Goal: Task Accomplishment & Management: Use online tool/utility

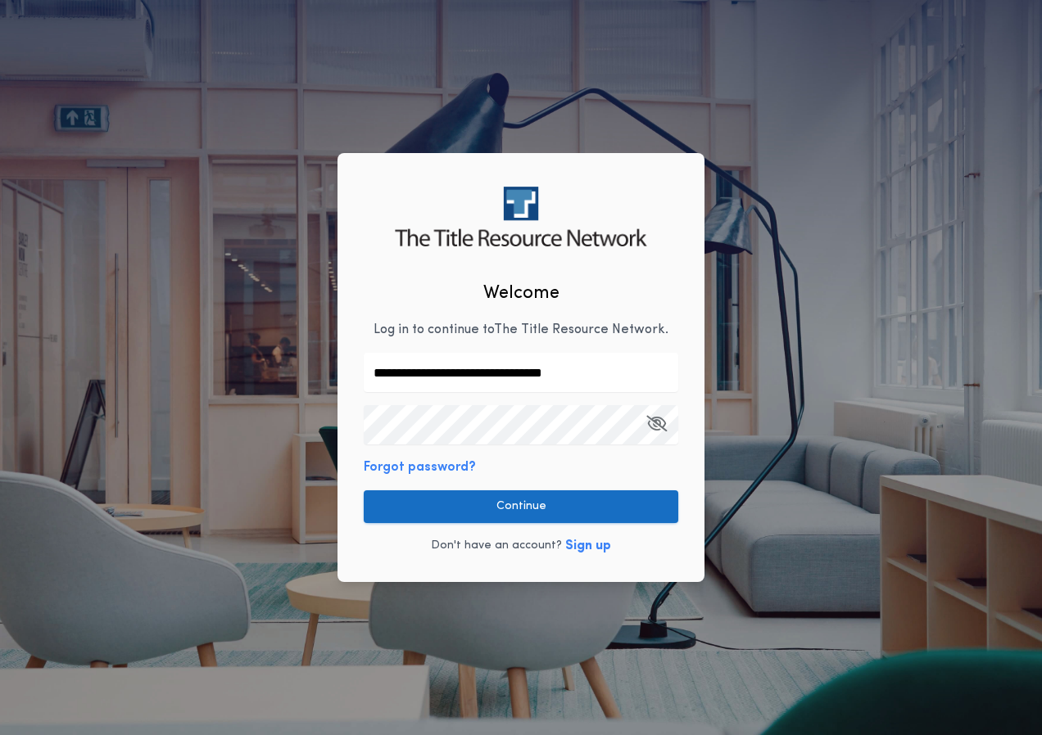
click at [522, 505] on button "Continue" at bounding box center [521, 506] width 314 height 33
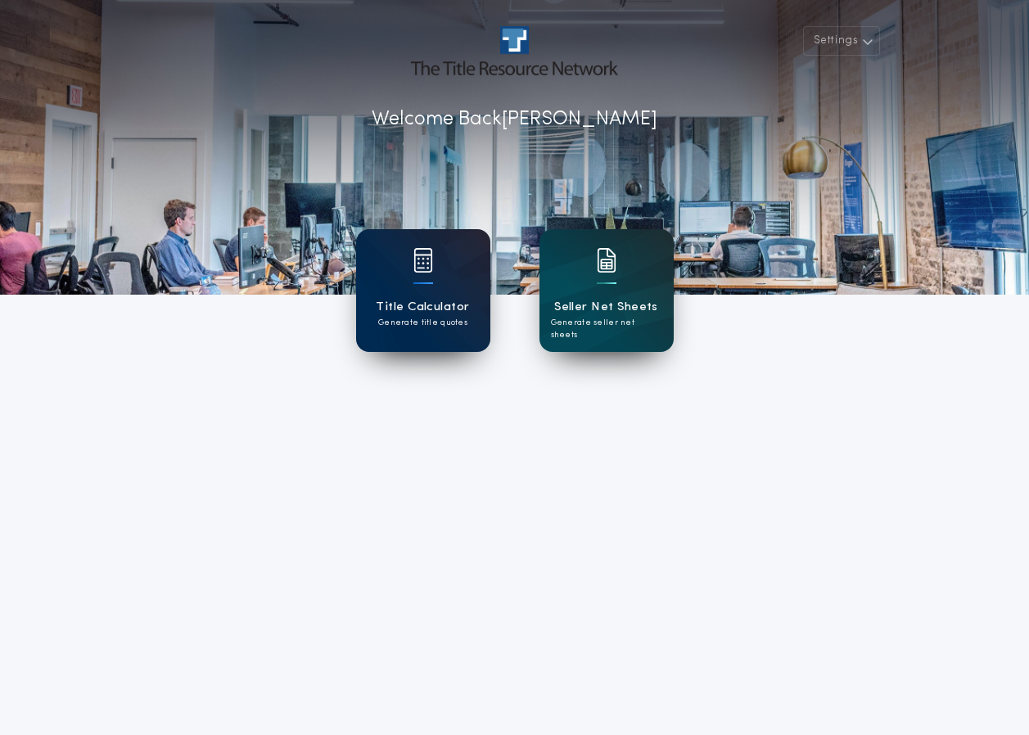
click at [450, 274] on div "Title Calculator Generate title quotes" at bounding box center [423, 290] width 134 height 123
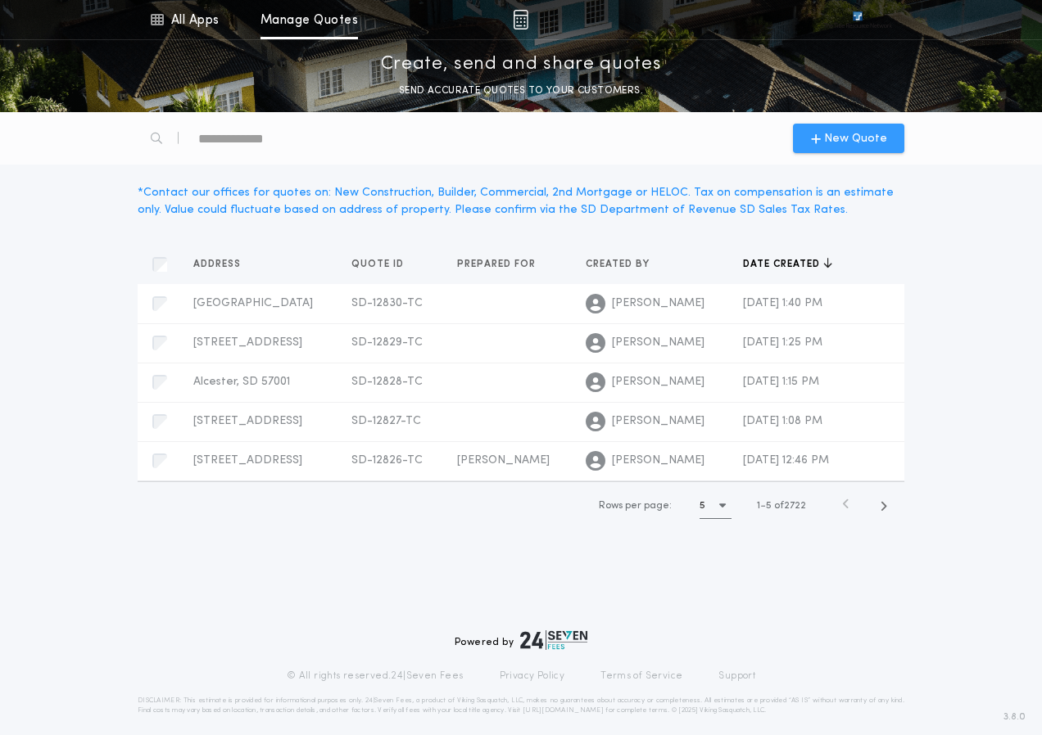
click at [851, 132] on span "New Quote" at bounding box center [855, 138] width 63 height 17
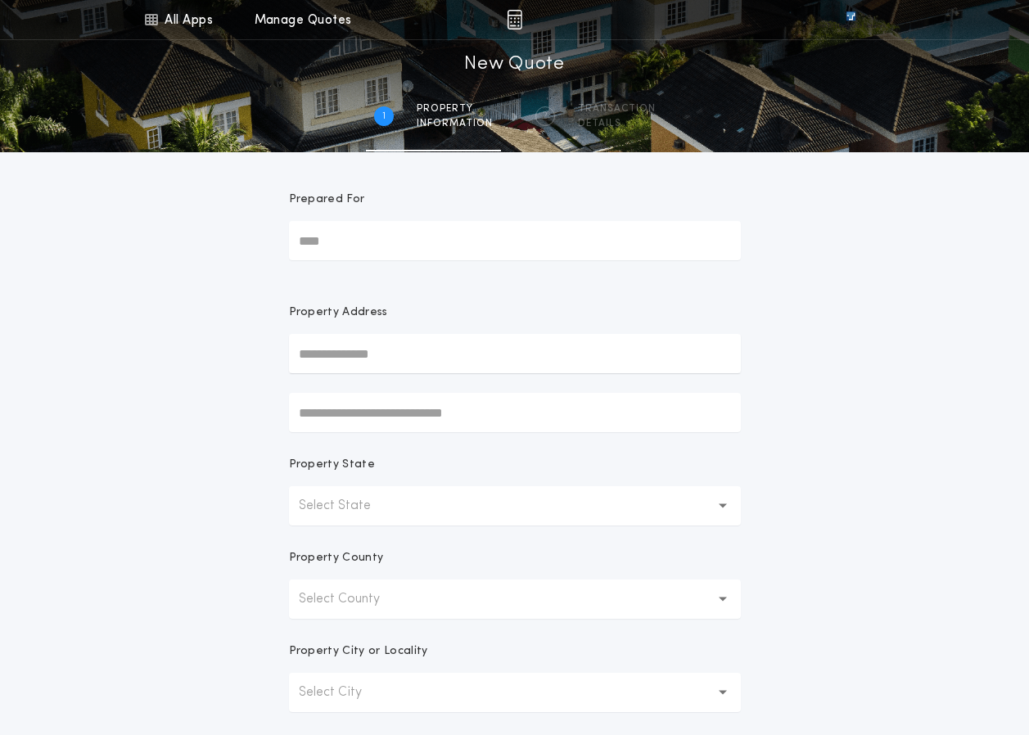
click at [646, 504] on button "Select State" at bounding box center [515, 505] width 452 height 39
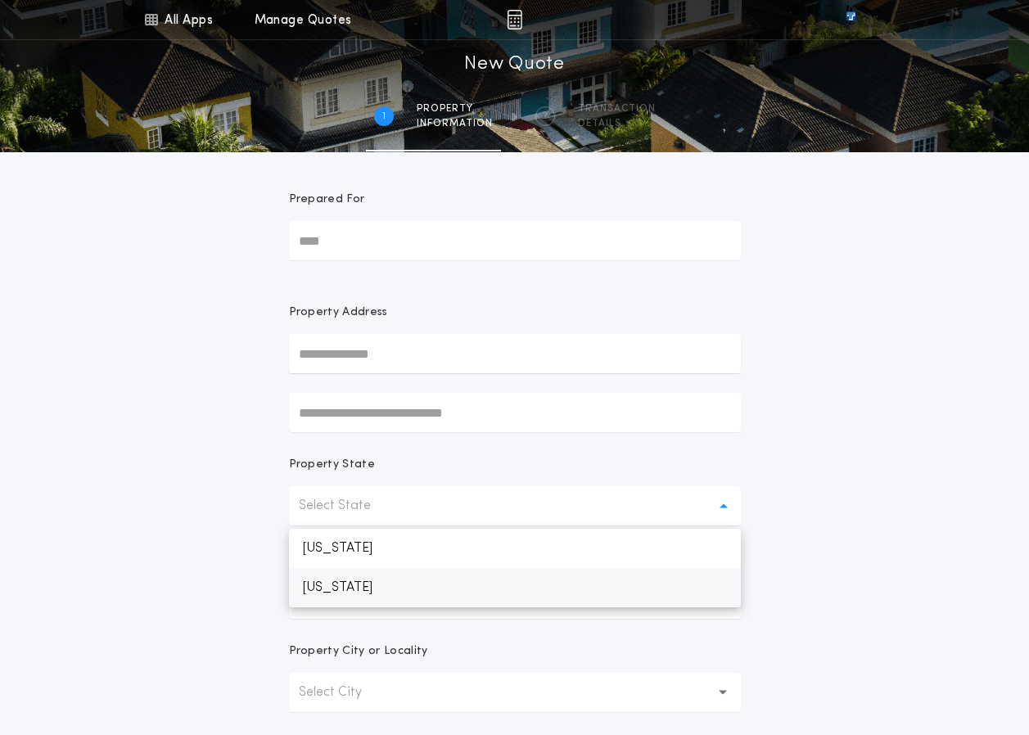
click at [398, 582] on p "[US_STATE]" at bounding box center [515, 587] width 452 height 39
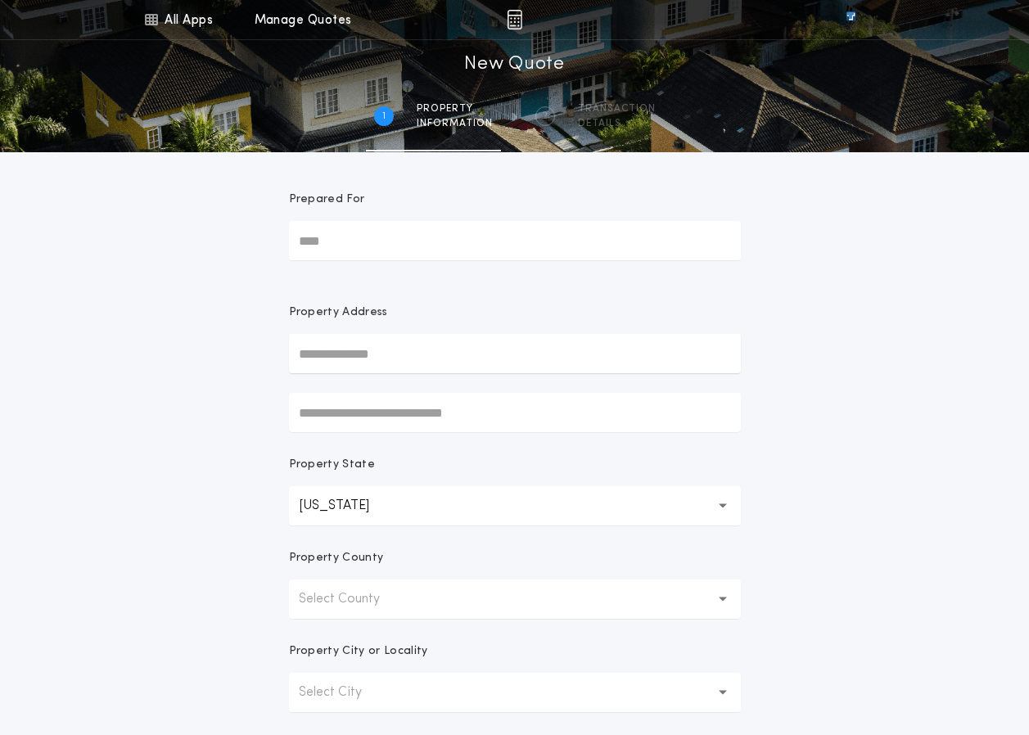
click at [370, 594] on p "Select County" at bounding box center [352, 600] width 107 height 20
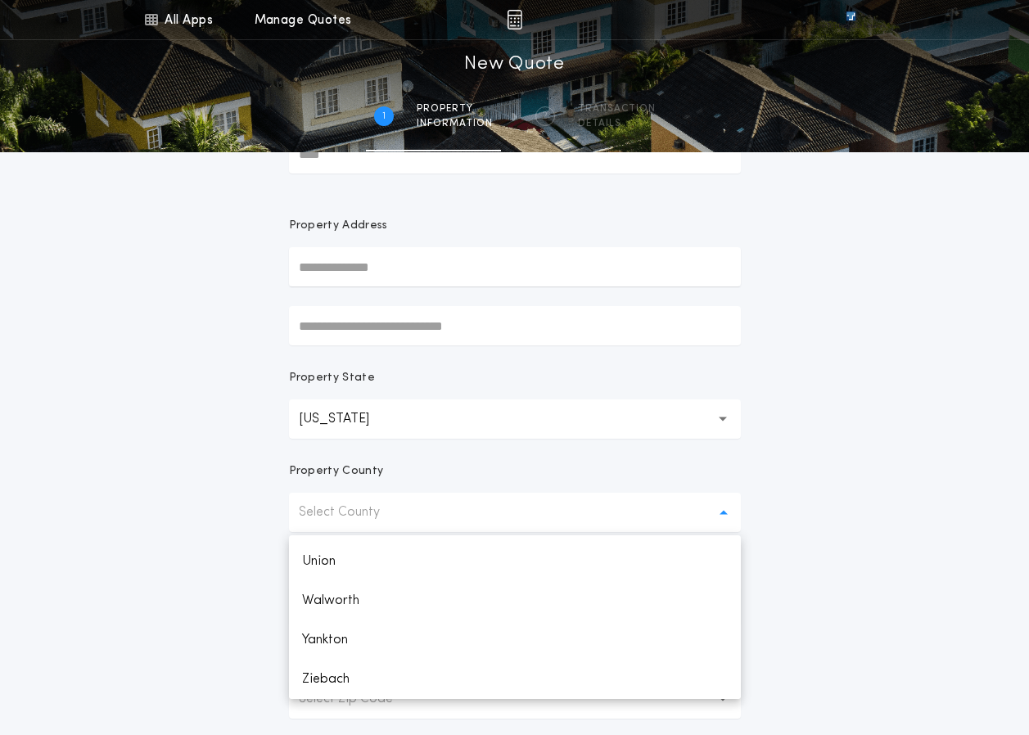
scroll to position [164, 0]
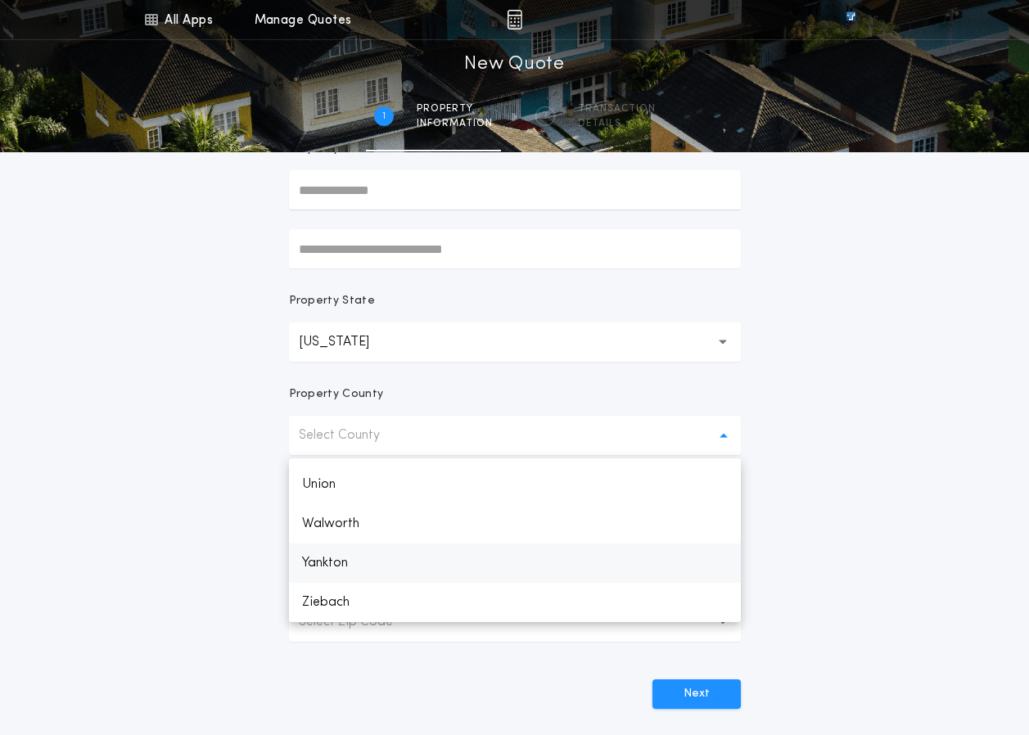
click at [323, 568] on p "Yankton" at bounding box center [515, 563] width 452 height 39
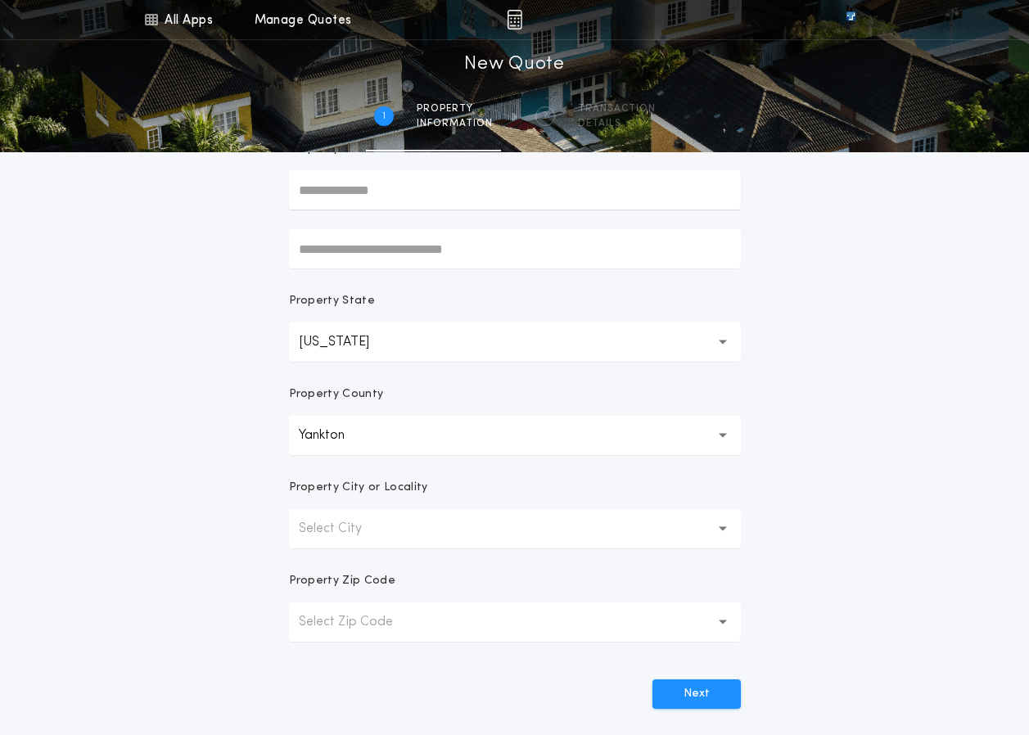
click at [358, 530] on p "Select City" at bounding box center [343, 529] width 89 height 20
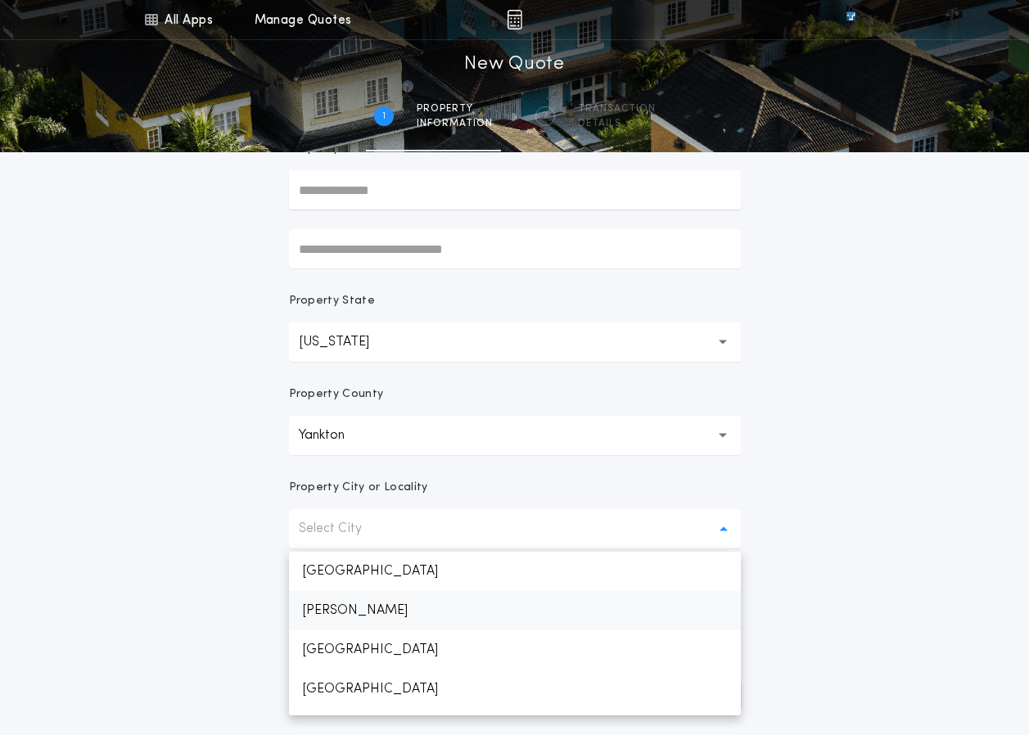
click at [322, 604] on p "[PERSON_NAME]" at bounding box center [515, 610] width 452 height 39
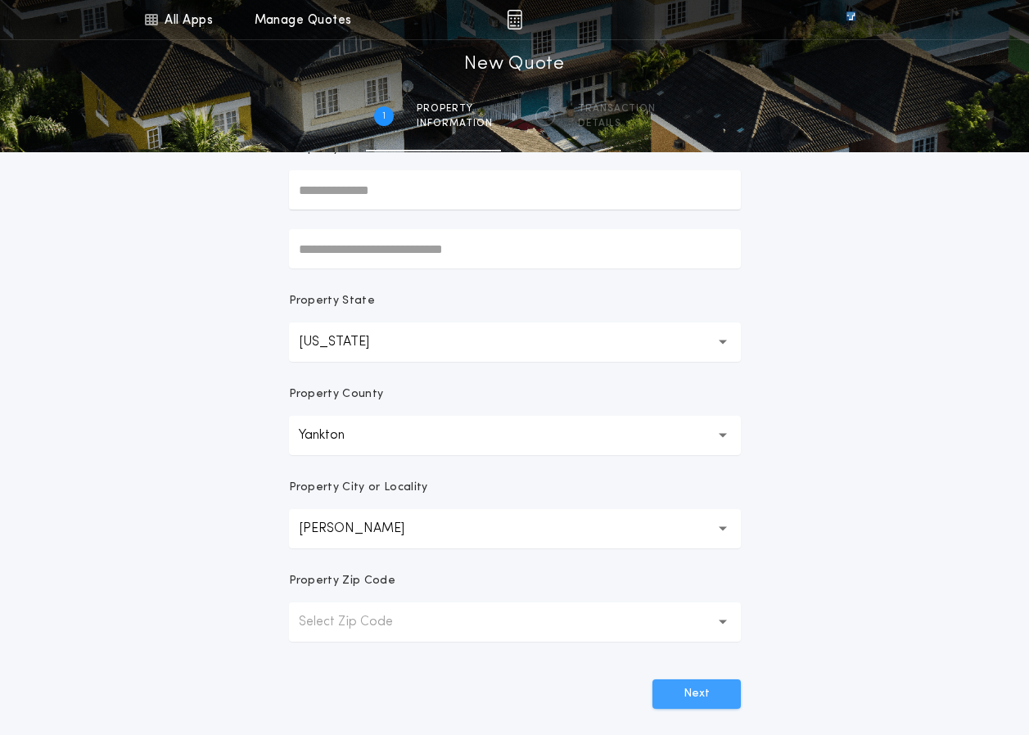
click at [694, 689] on button "Next" at bounding box center [697, 694] width 88 height 29
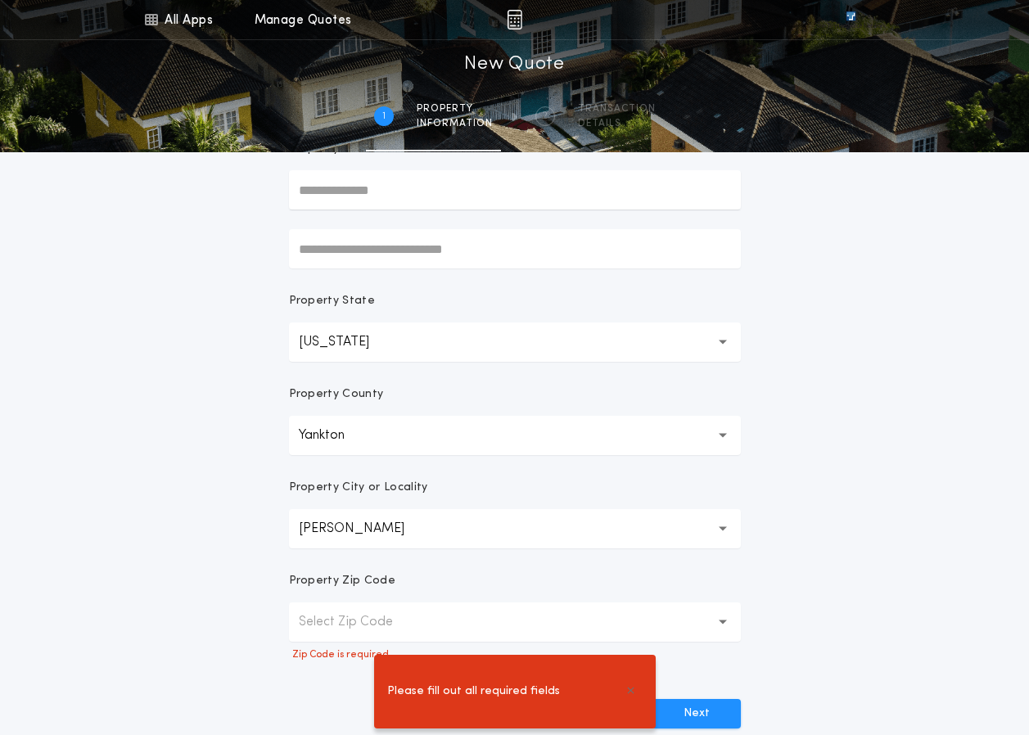
click at [387, 616] on p "Select Zip Code" at bounding box center [359, 623] width 120 height 20
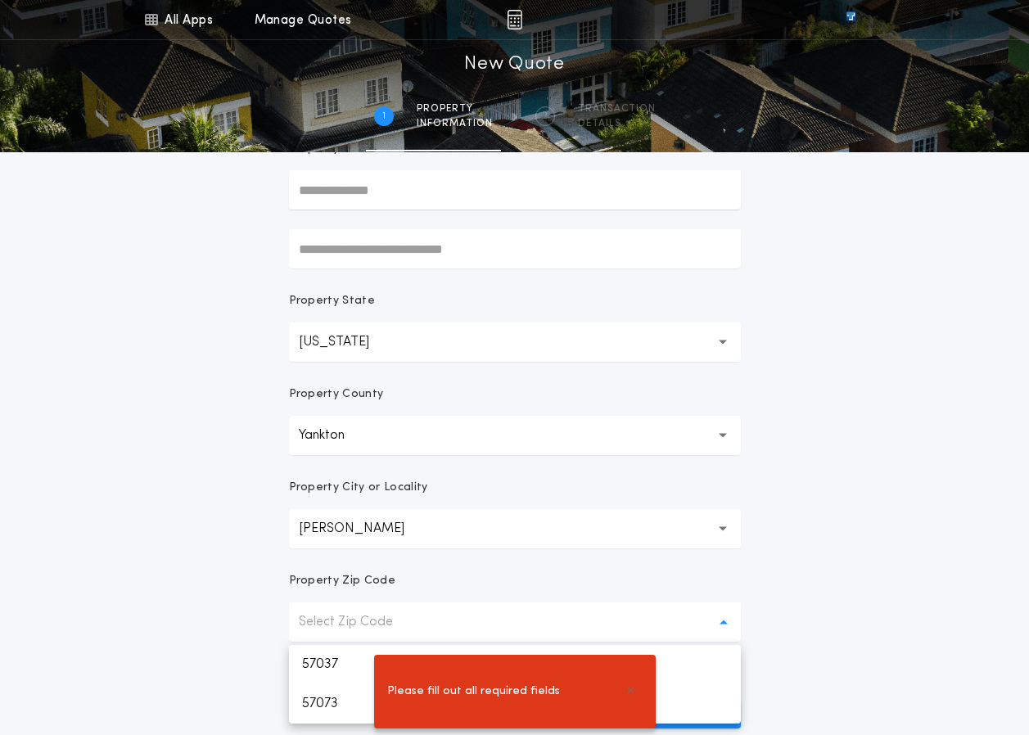
click at [328, 662] on div "Please fill out all required fields" at bounding box center [514, 692] width 1029 height 87
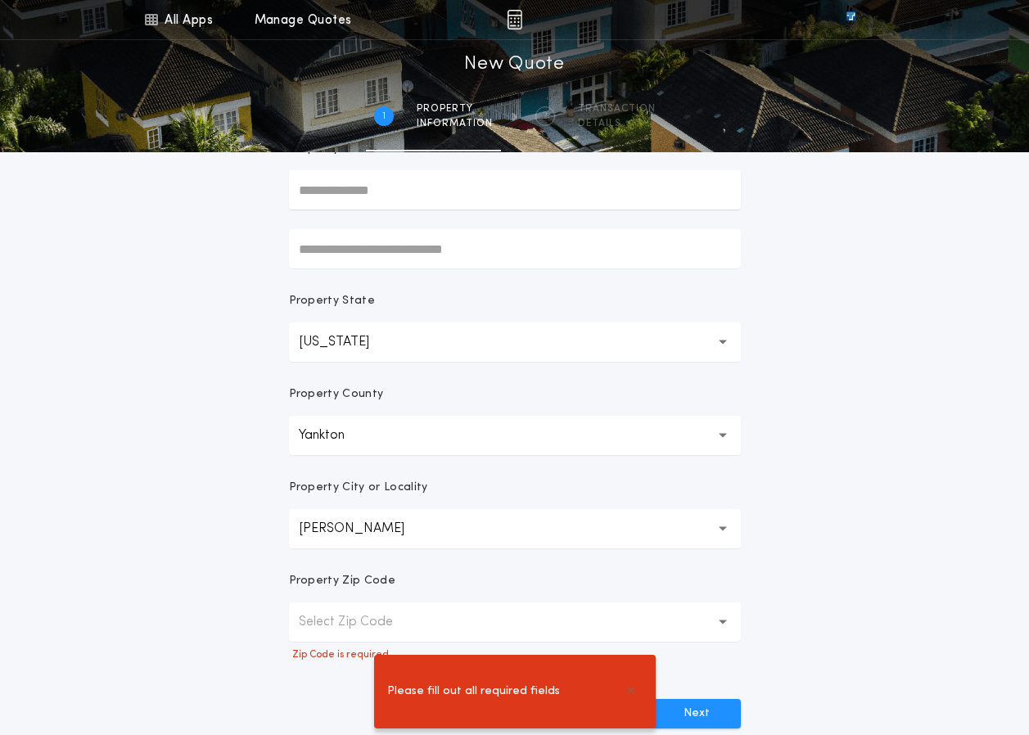
click at [348, 620] on p "Select Zip Code" at bounding box center [359, 623] width 120 height 20
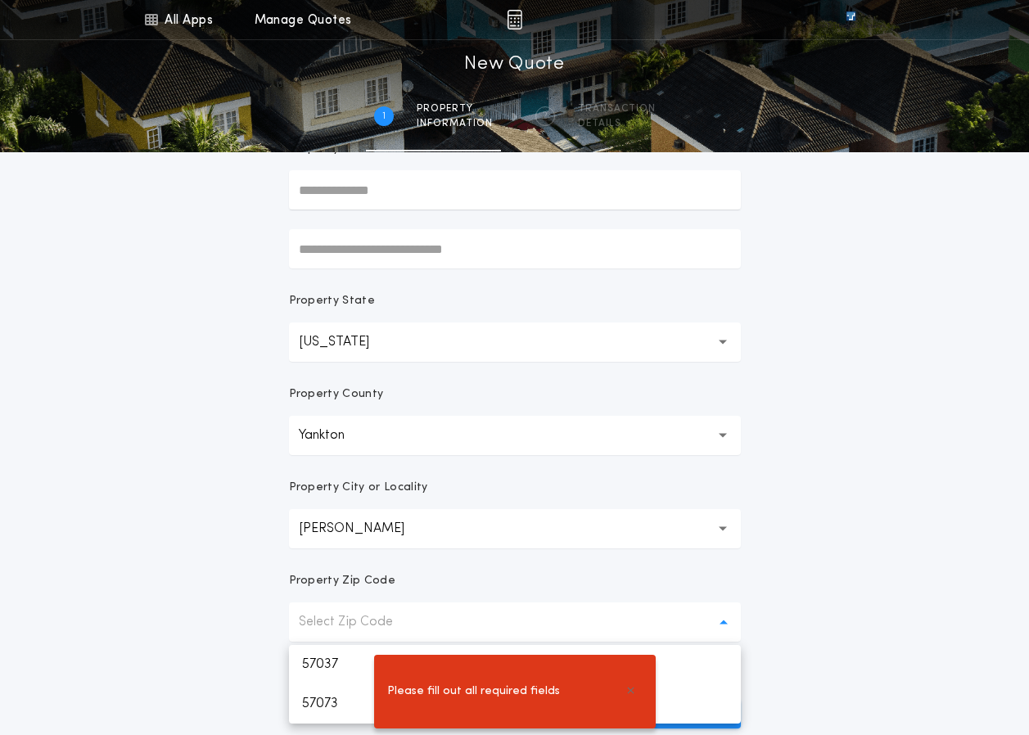
click at [322, 661] on div "Please fill out all required fields" at bounding box center [514, 692] width 1029 height 87
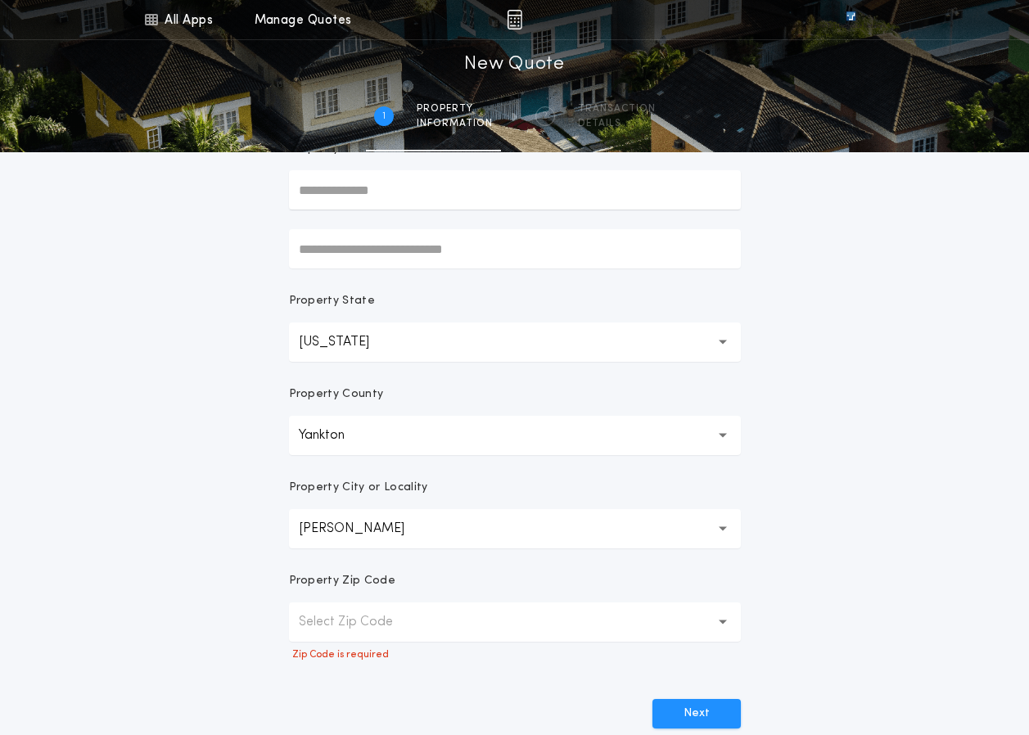
click at [717, 618] on button "Select Zip Code" at bounding box center [515, 622] width 452 height 39
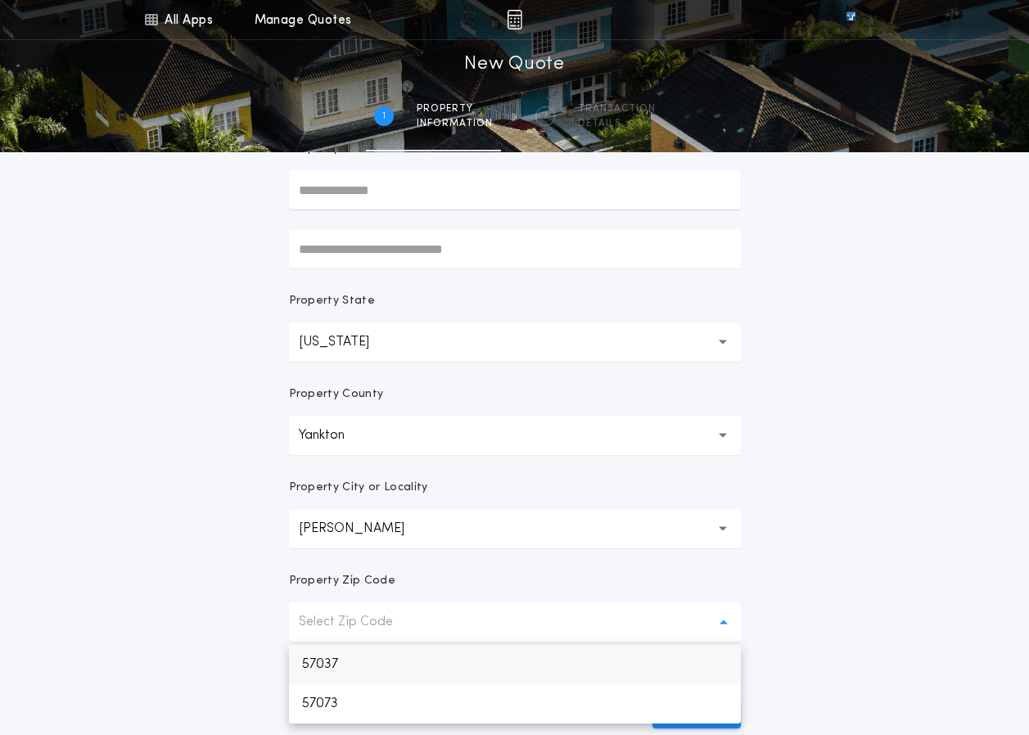
click at [321, 658] on p "57037" at bounding box center [515, 664] width 452 height 39
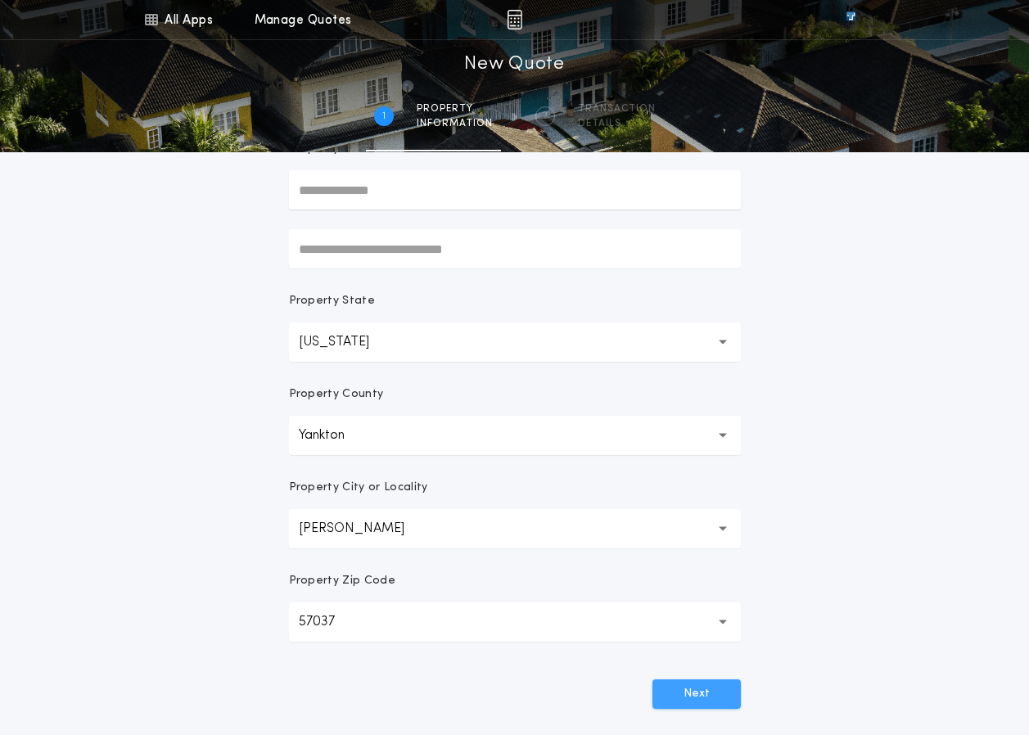
click at [694, 685] on button "Next" at bounding box center [697, 694] width 88 height 29
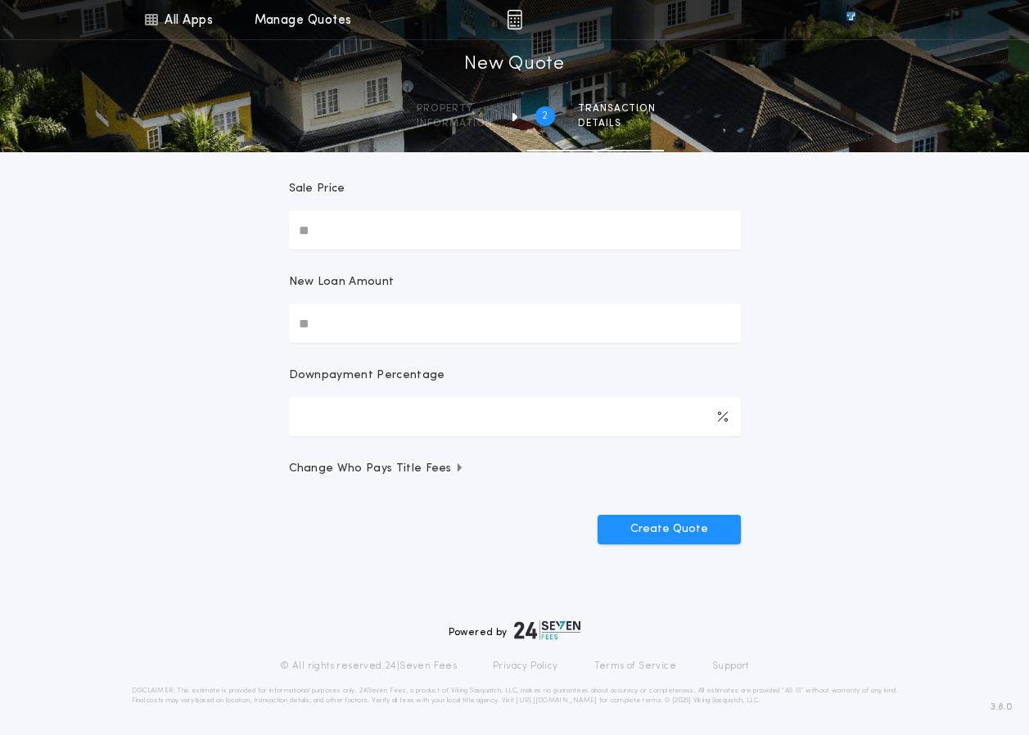
scroll to position [0, 0]
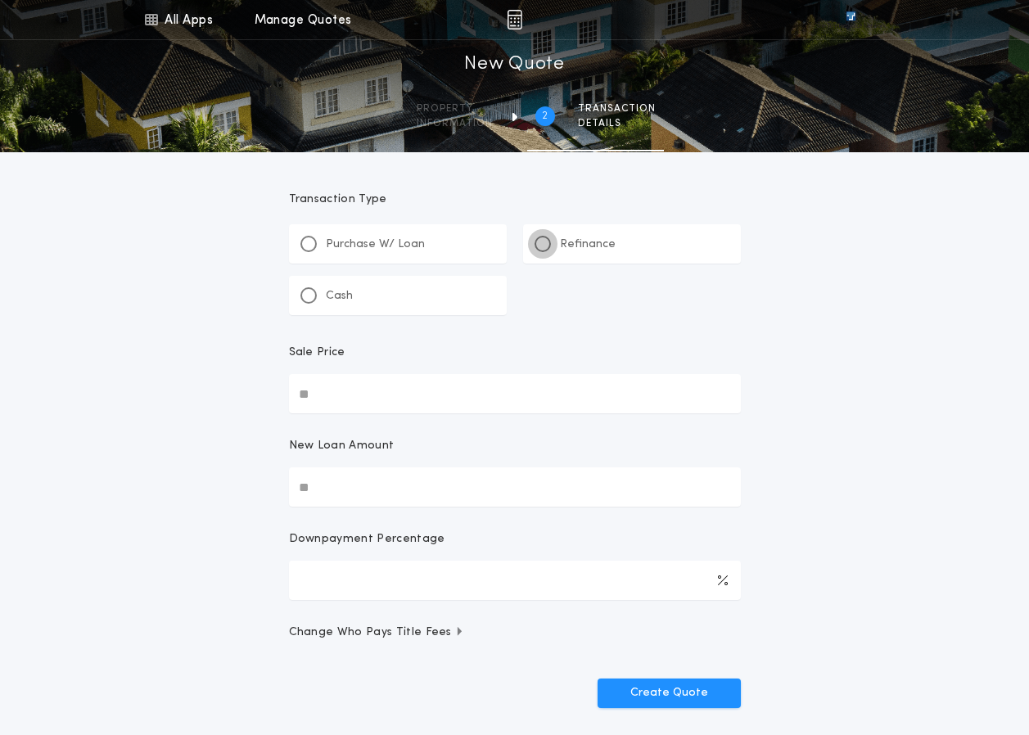
click at [537, 242] on div at bounding box center [543, 244] width 16 height 16
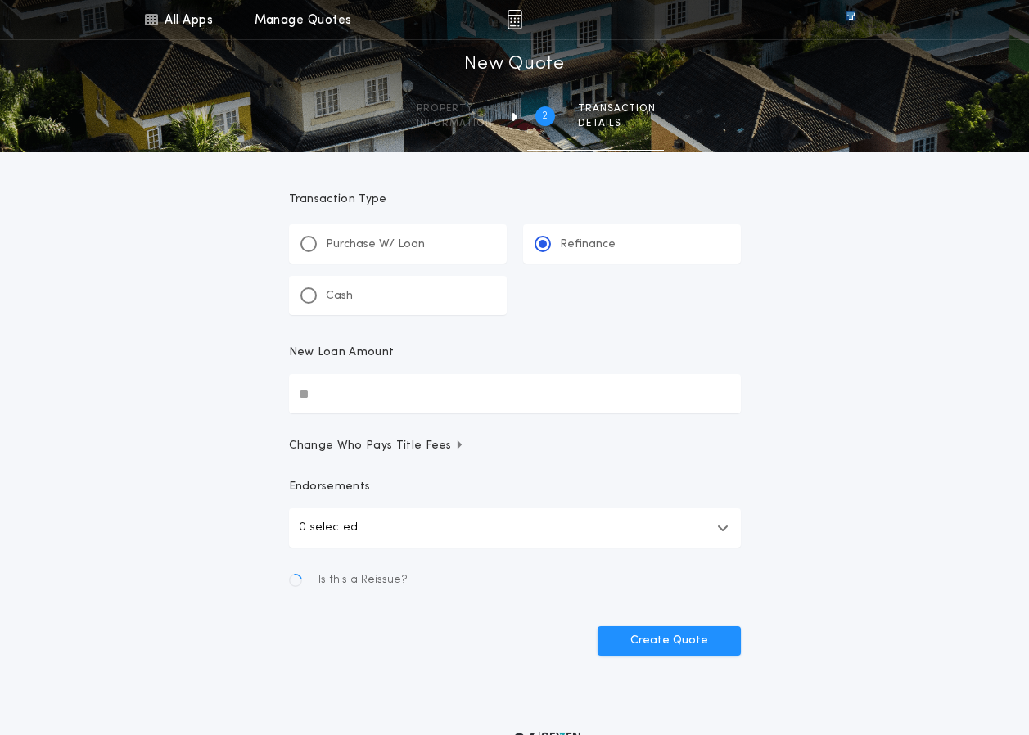
click at [347, 396] on input "New Loan Amount" at bounding box center [515, 393] width 452 height 39
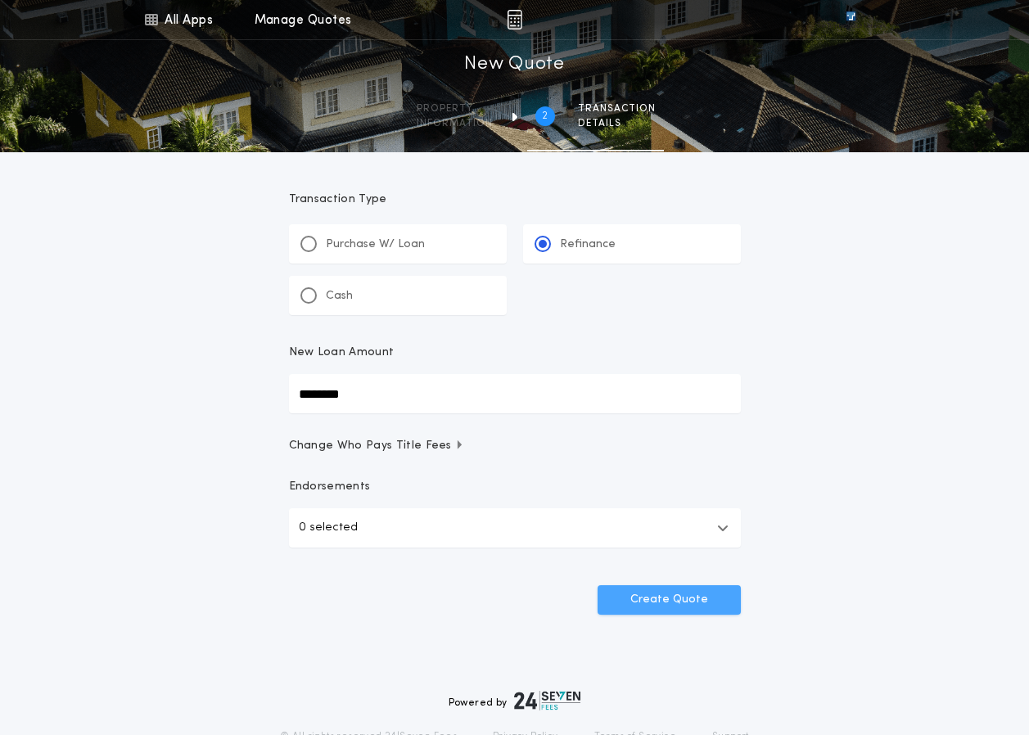
type input "********"
click at [662, 596] on button "Create Quote" at bounding box center [669, 599] width 143 height 29
